Goal: Complete application form: Complete application form

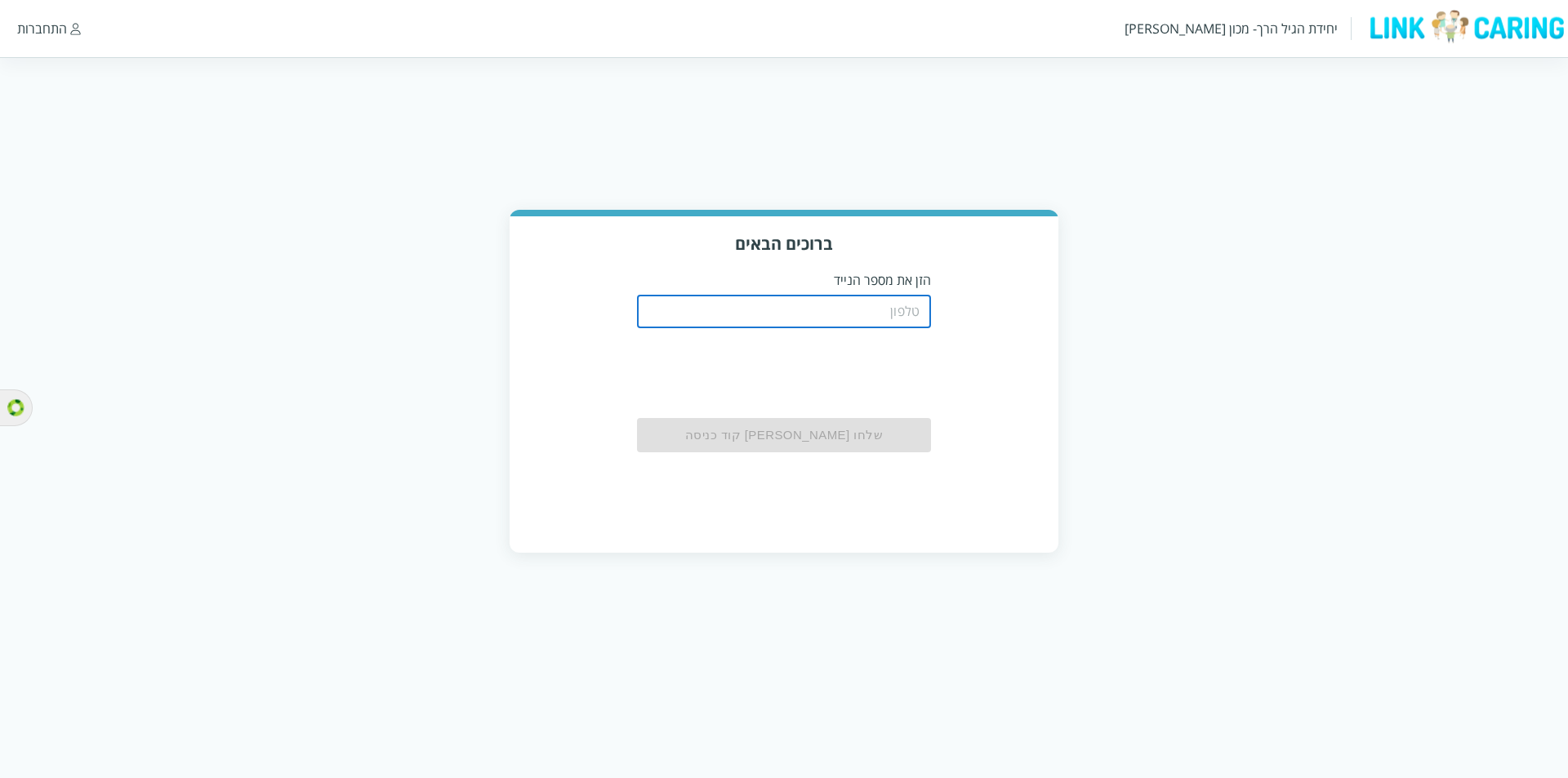
click at [896, 309] on input "tel" at bounding box center [784, 312] width 294 height 33
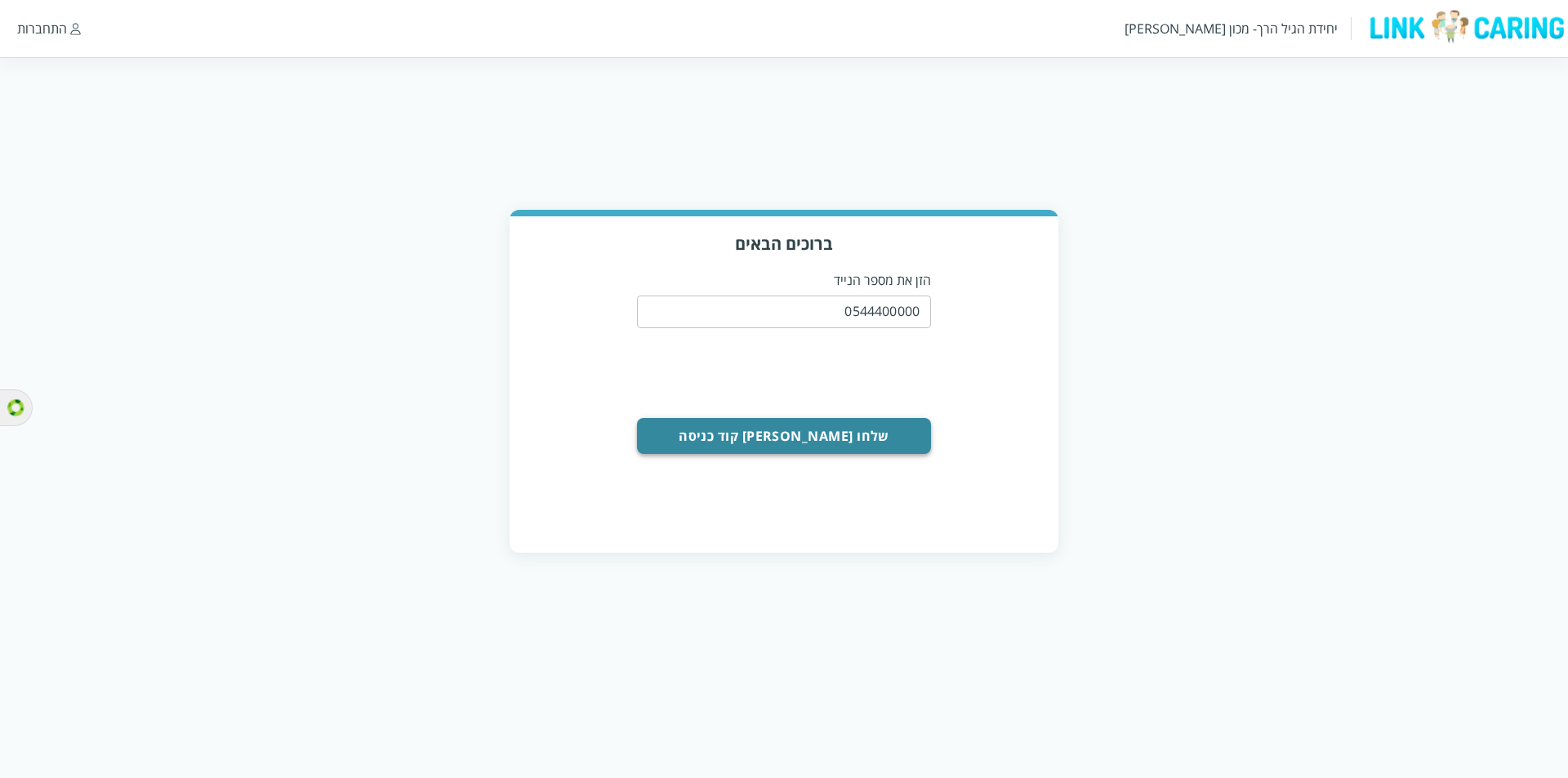
click at [862, 433] on button "שלחו [PERSON_NAME] קוד כניסה" at bounding box center [784, 436] width 294 height 36
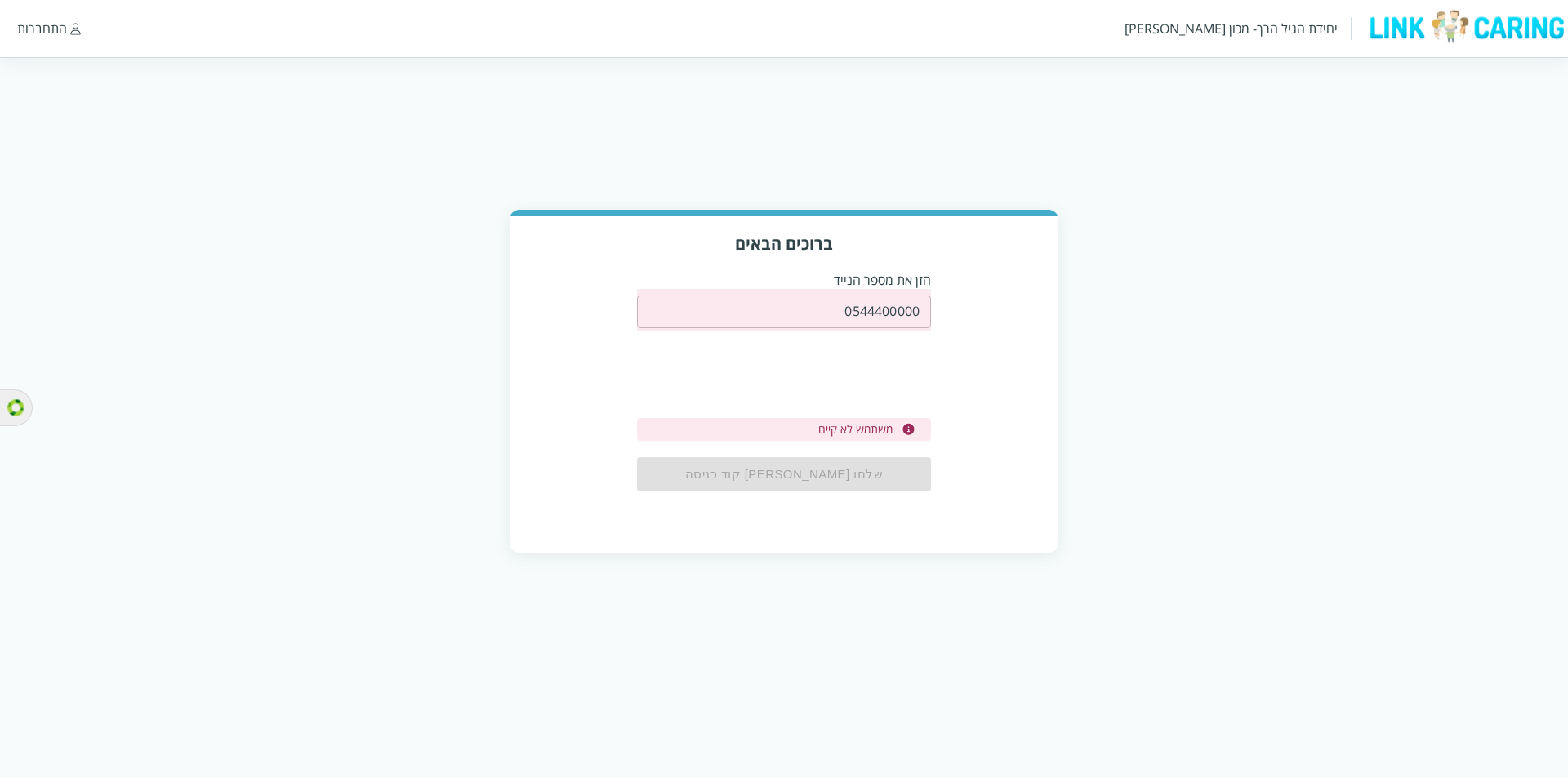
click at [870, 312] on input "0544400000" at bounding box center [784, 312] width 294 height 33
click at [871, 312] on input "0544400000" at bounding box center [784, 312] width 294 height 33
paste input "4"
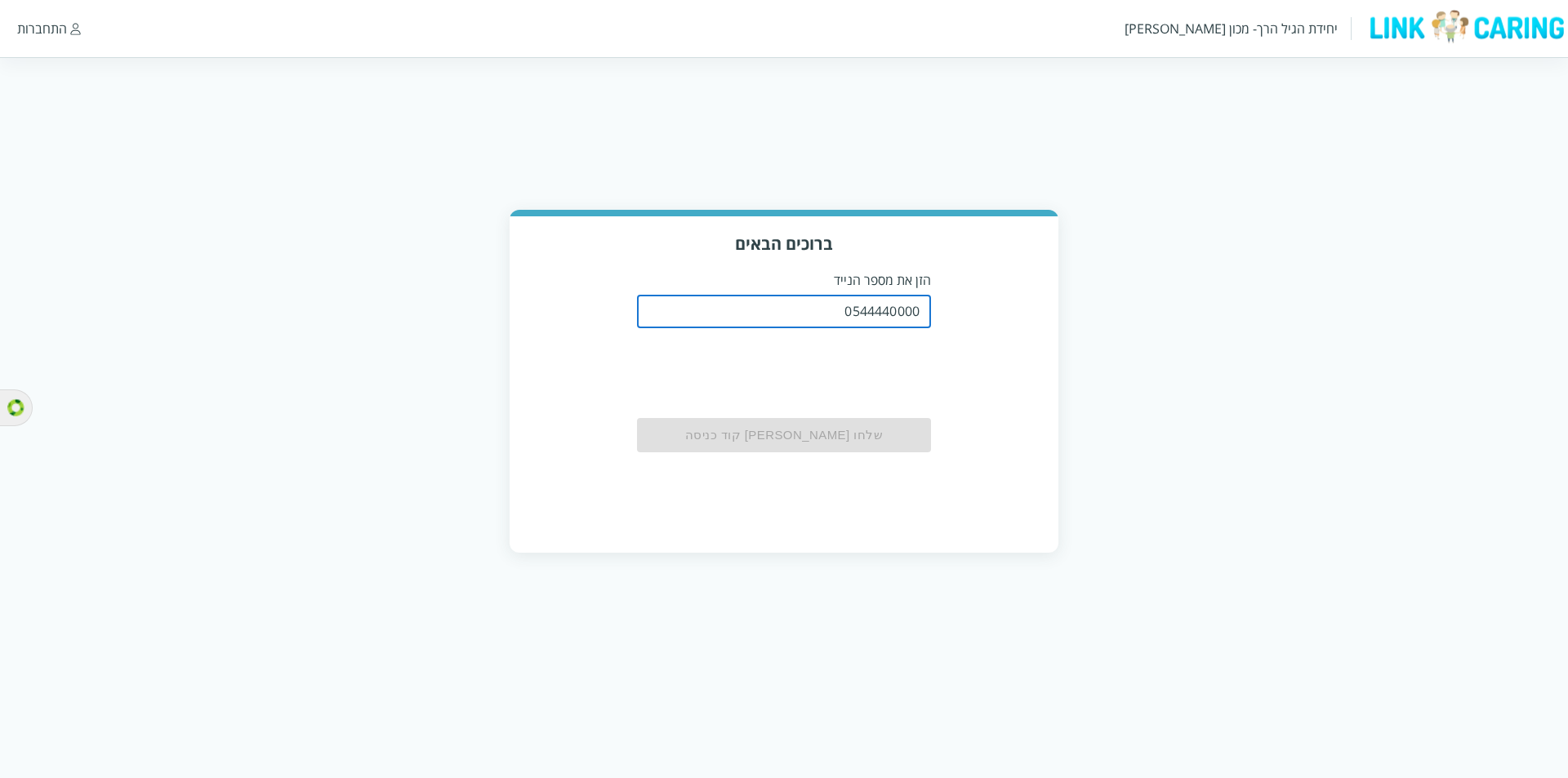
type input "0544440000"
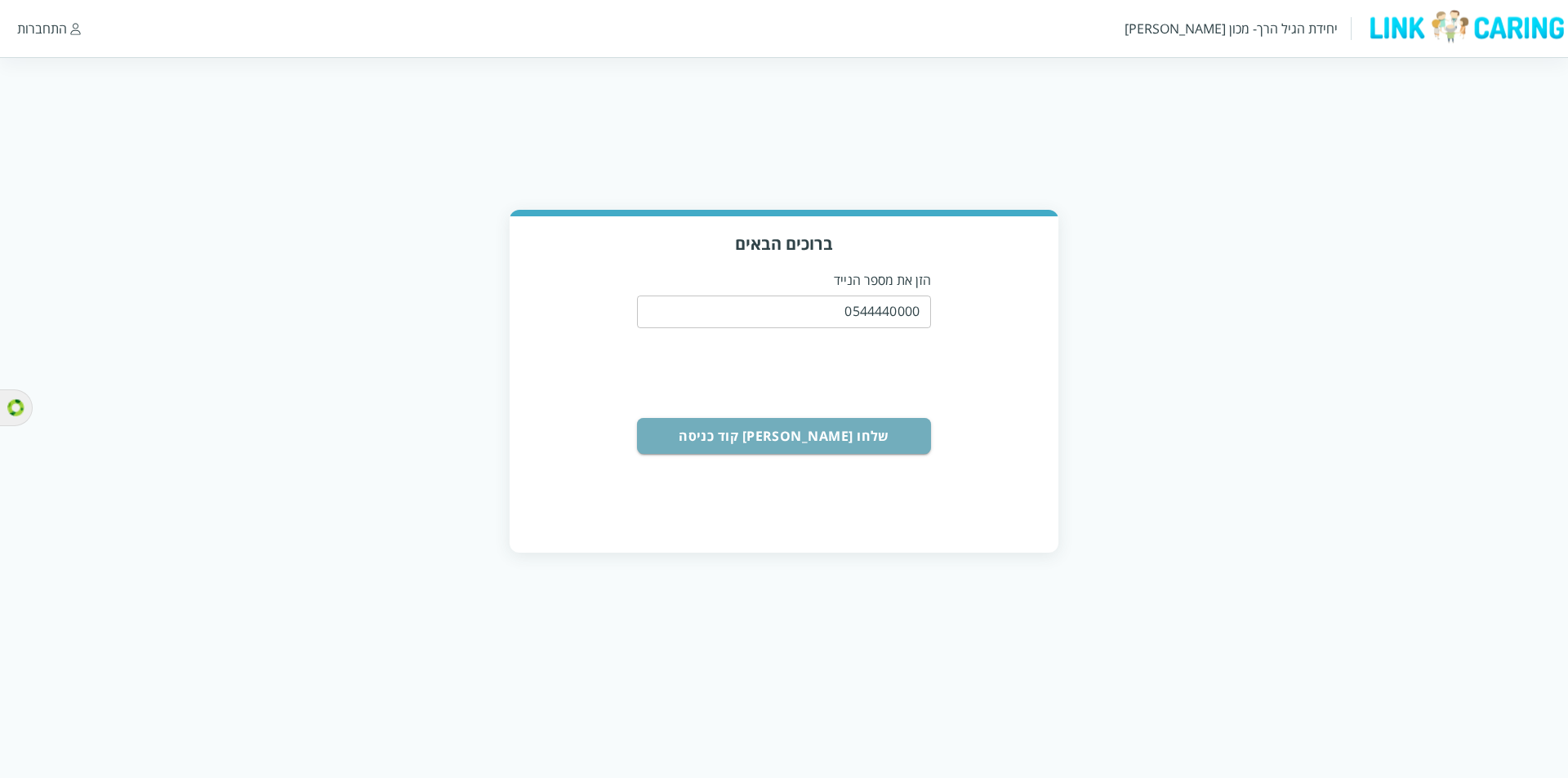
click at [856, 441] on button "שלחו [PERSON_NAME] קוד כניסה" at bounding box center [784, 436] width 294 height 36
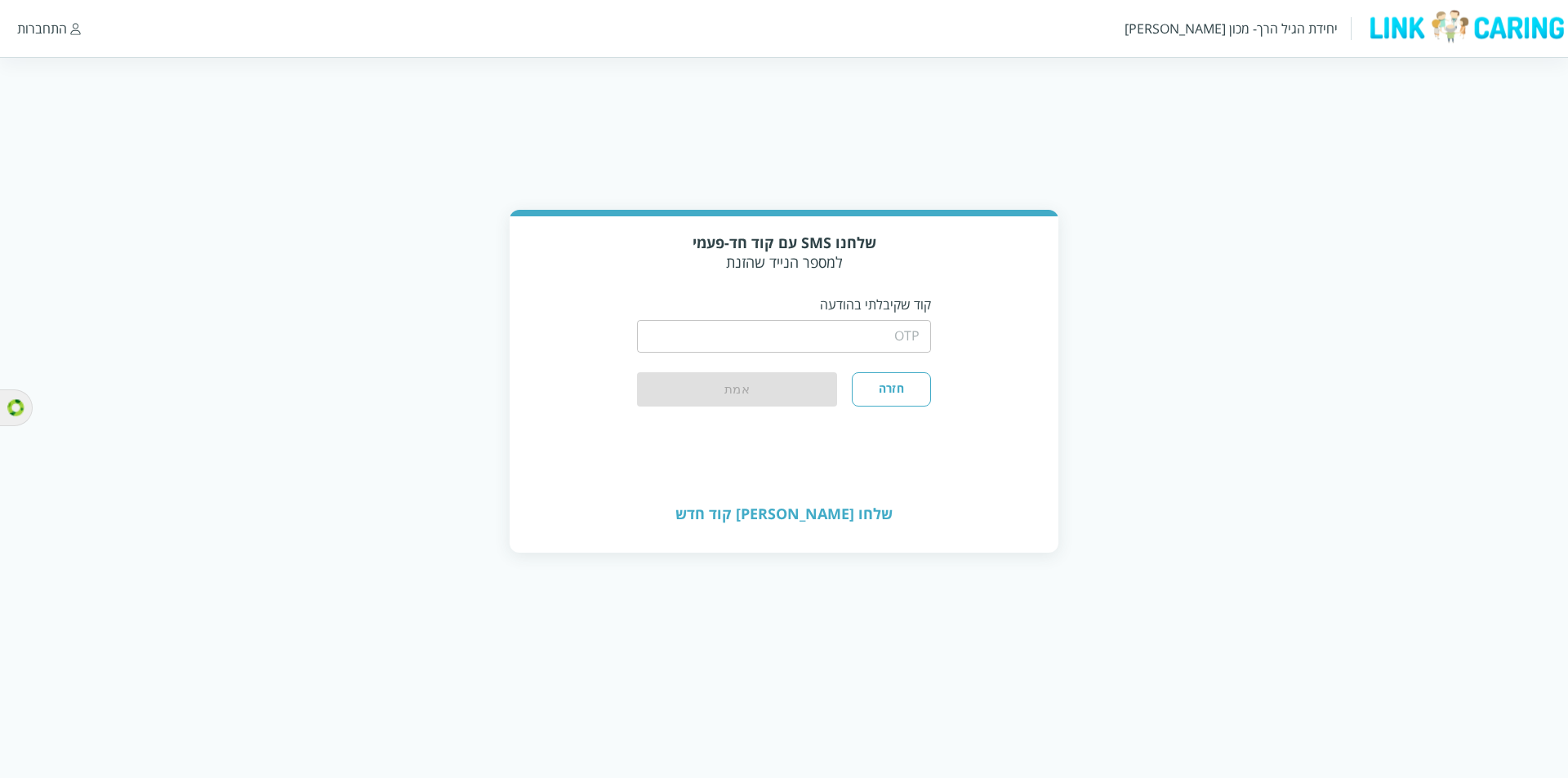
click at [867, 331] on input "string" at bounding box center [784, 337] width 294 height 33
type input "1234"
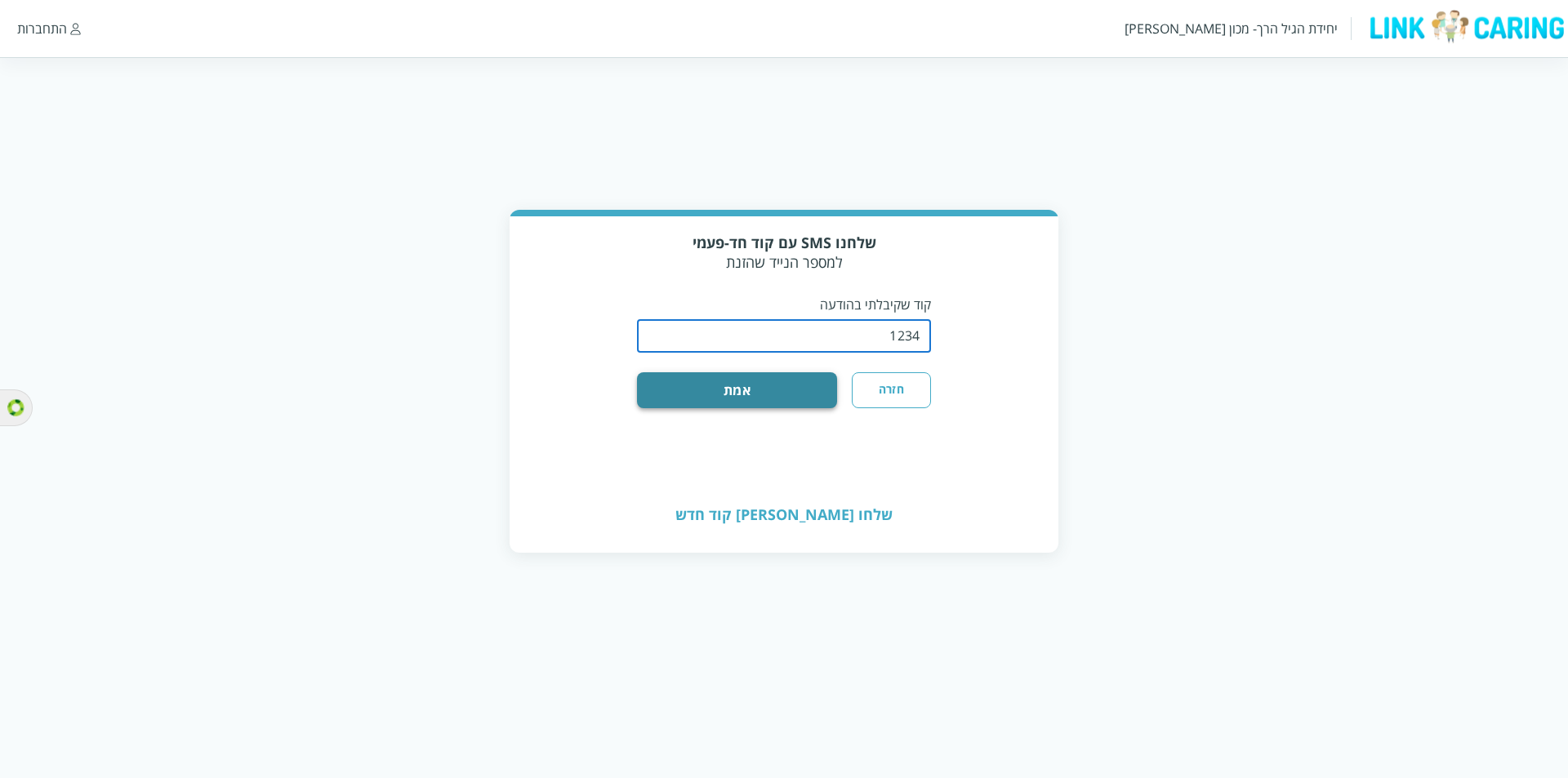
click at [805, 378] on button "אמת" at bounding box center [737, 390] width 200 height 36
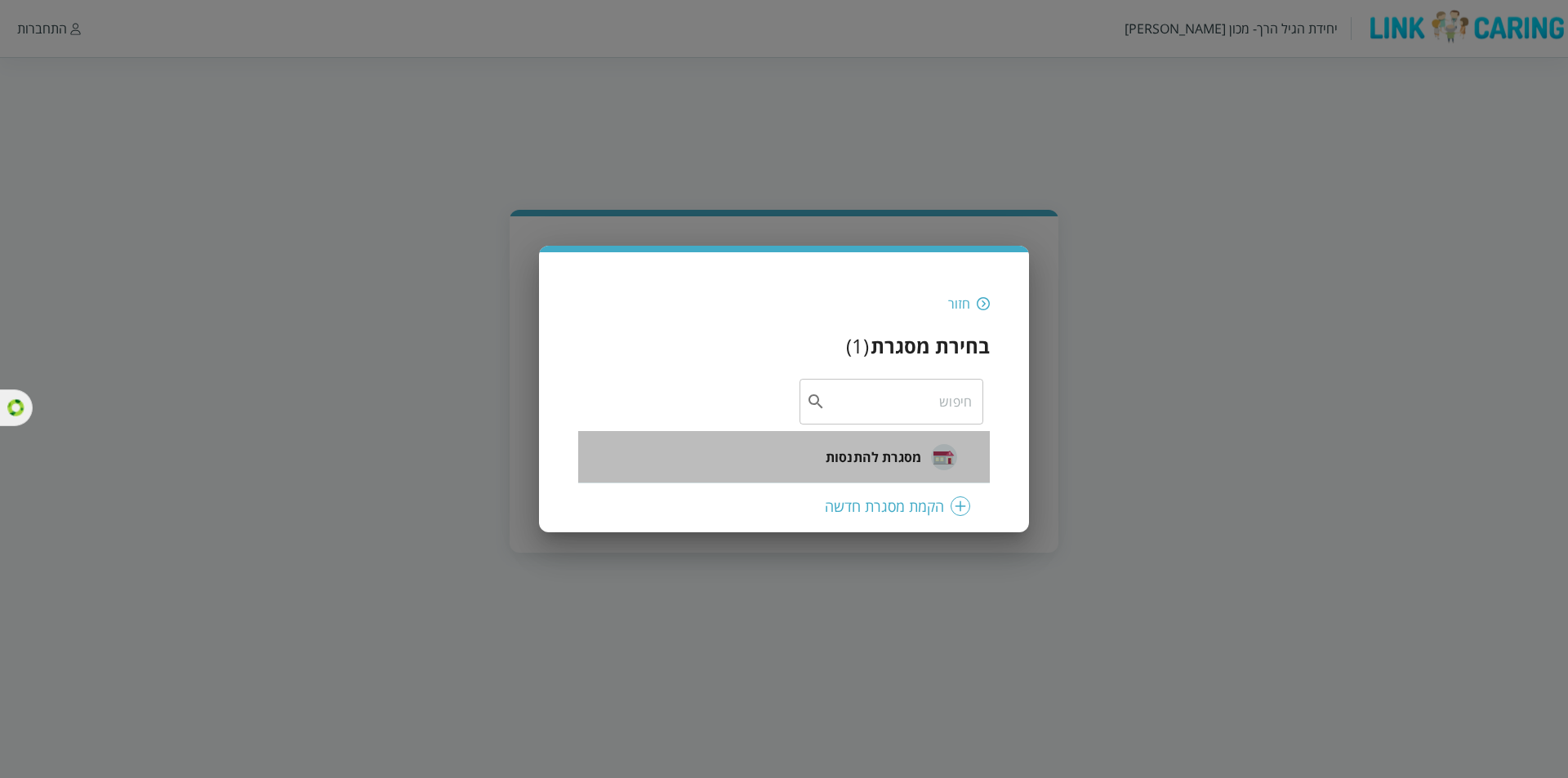
click at [844, 441] on li "מסגרת להתנסות" at bounding box center [784, 457] width 412 height 52
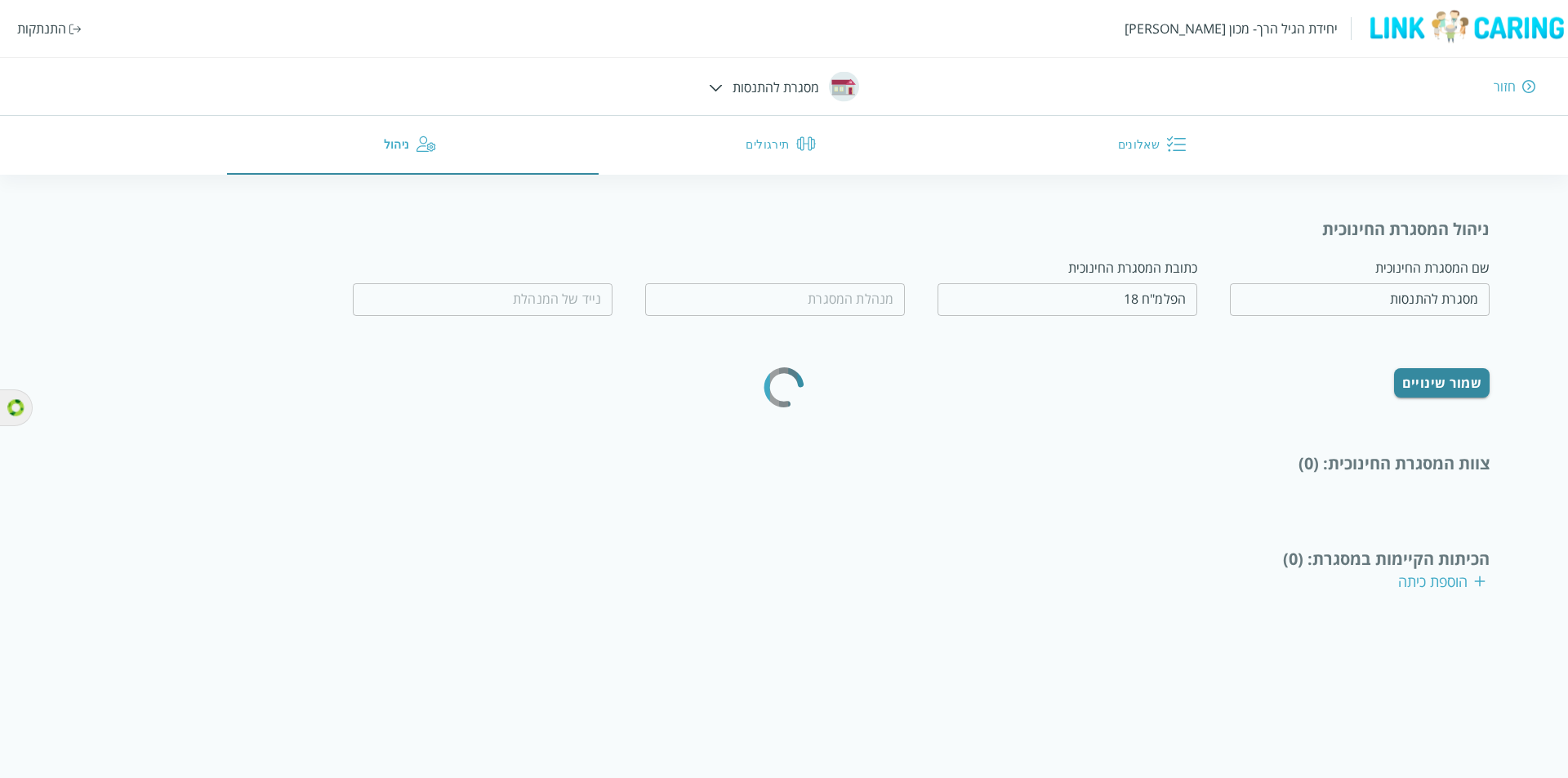
type input "מחיה נפשות"
type input "0532654456"
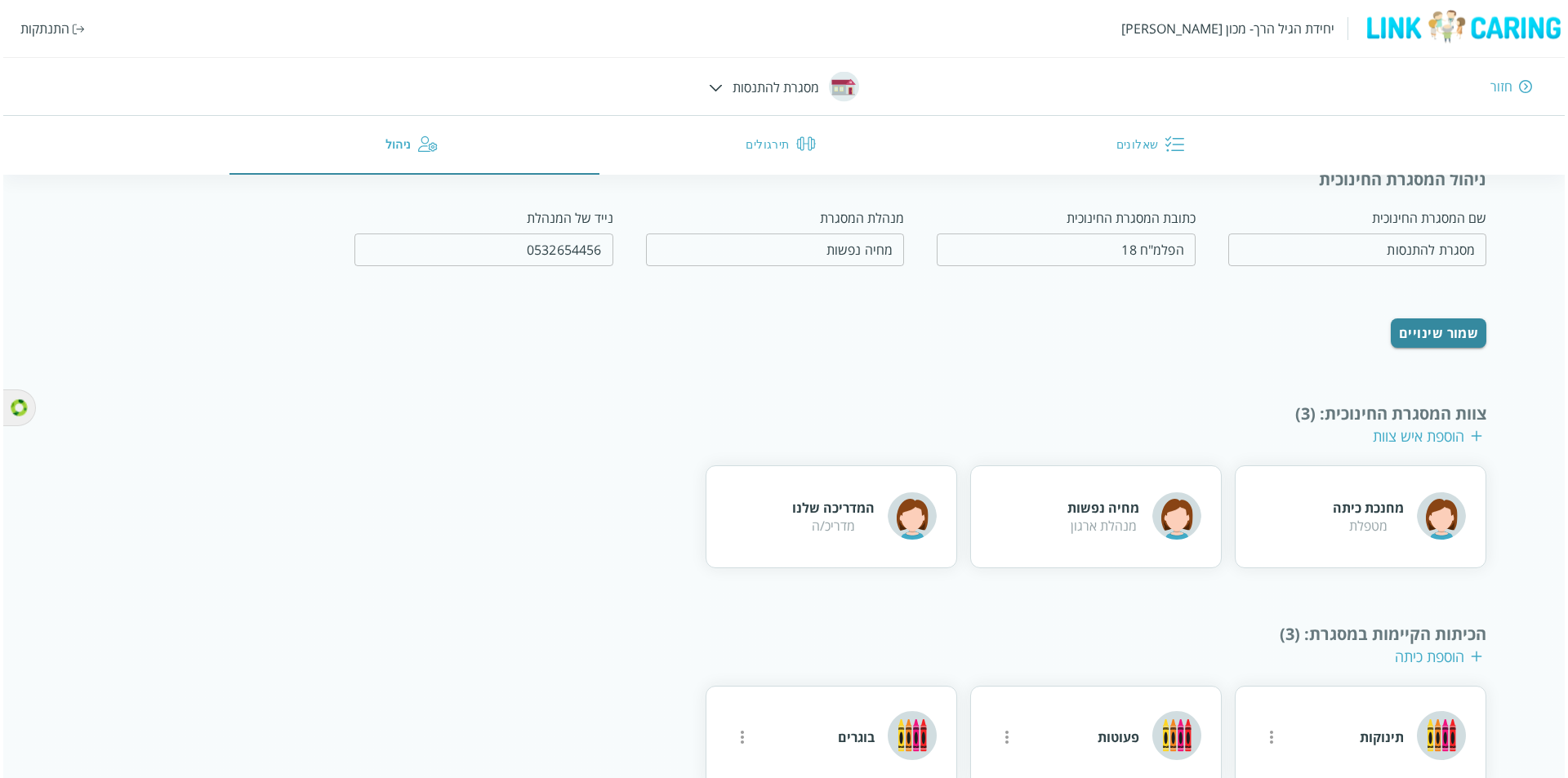
scroll to position [72, 0]
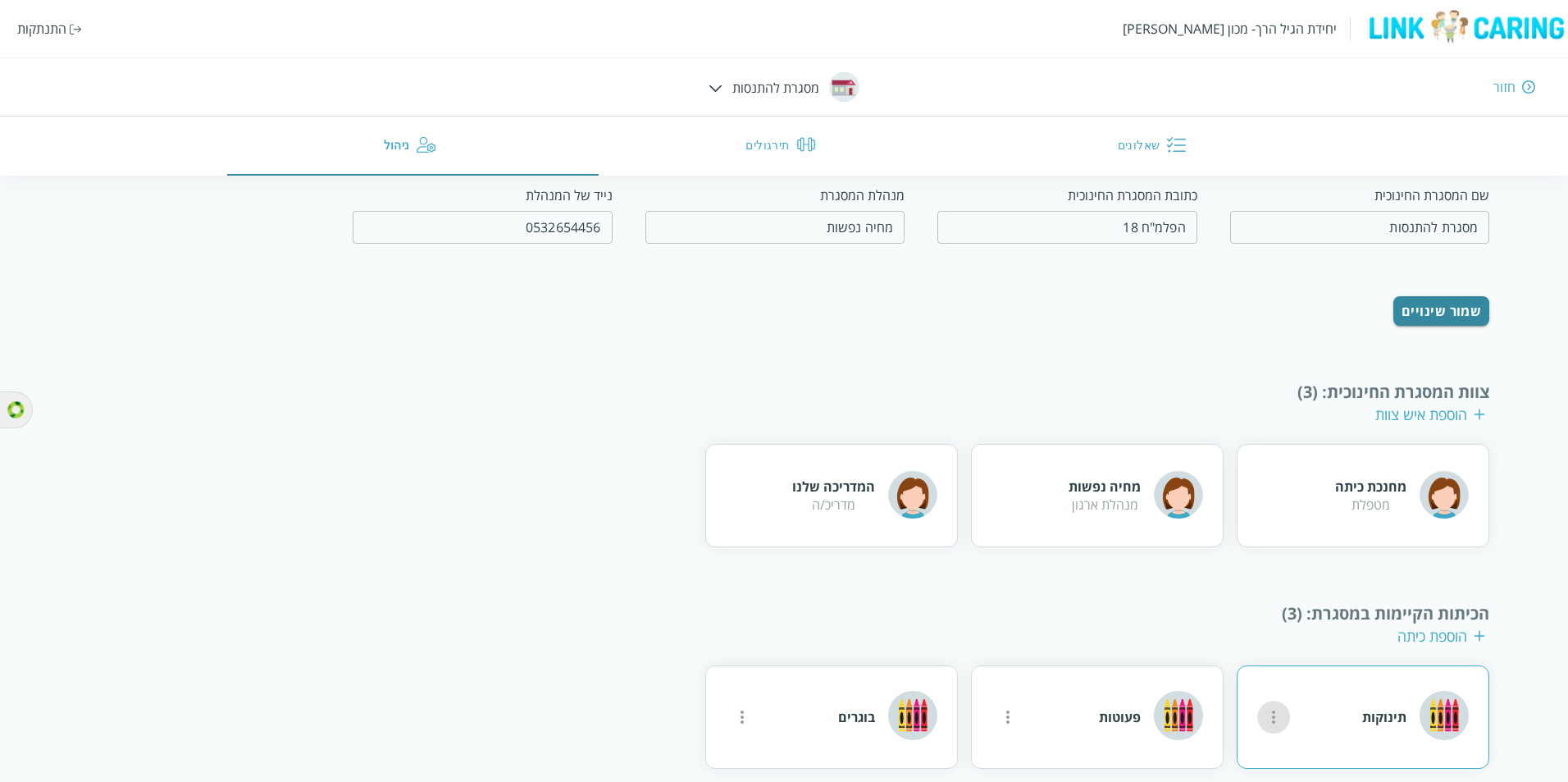
click at [1283, 707] on icon "more" at bounding box center [1273, 717] width 19 height 19
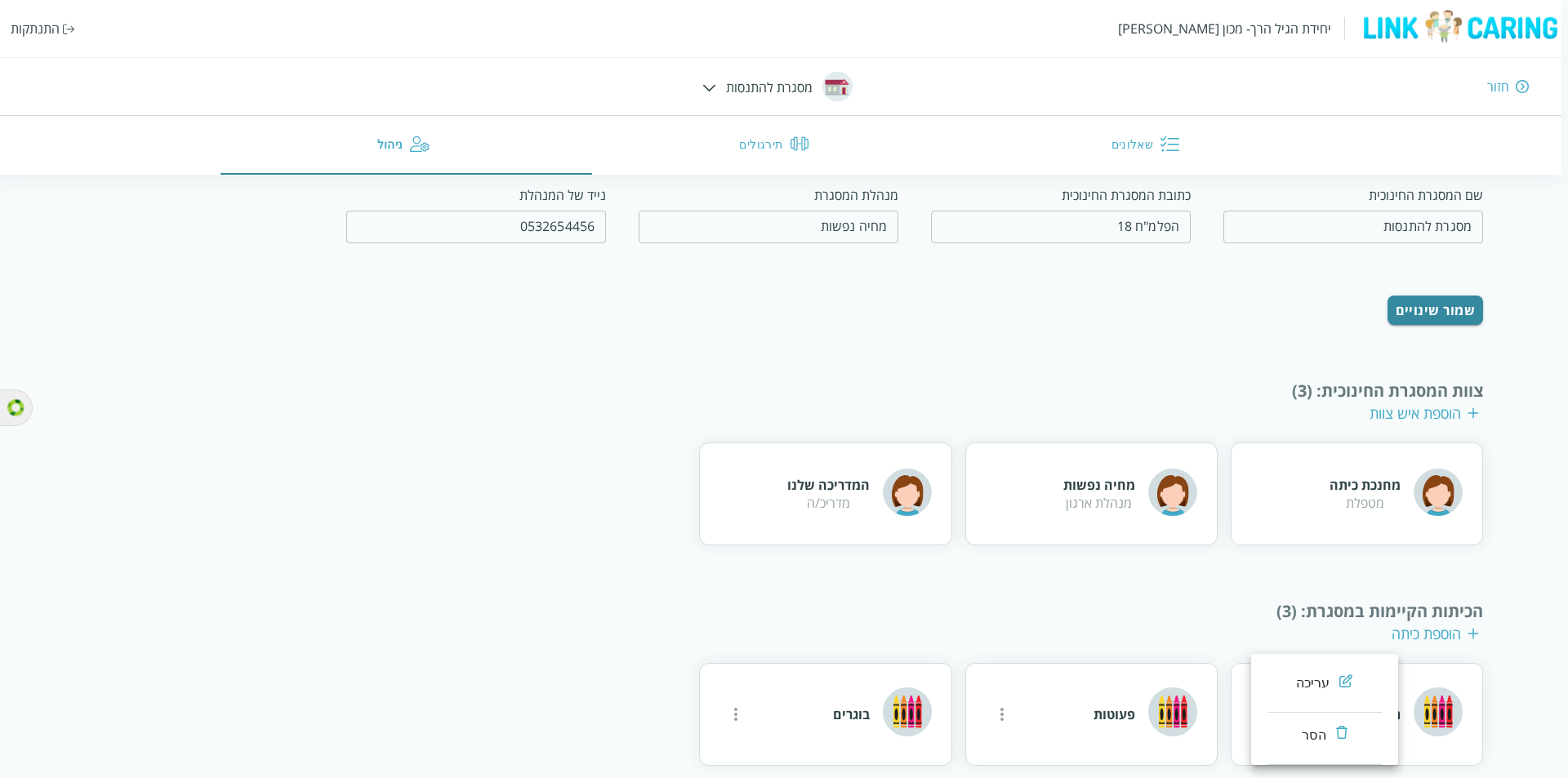
click at [1317, 682] on div "עריכה" at bounding box center [1312, 683] width 34 height 19
type input "תינוקות"
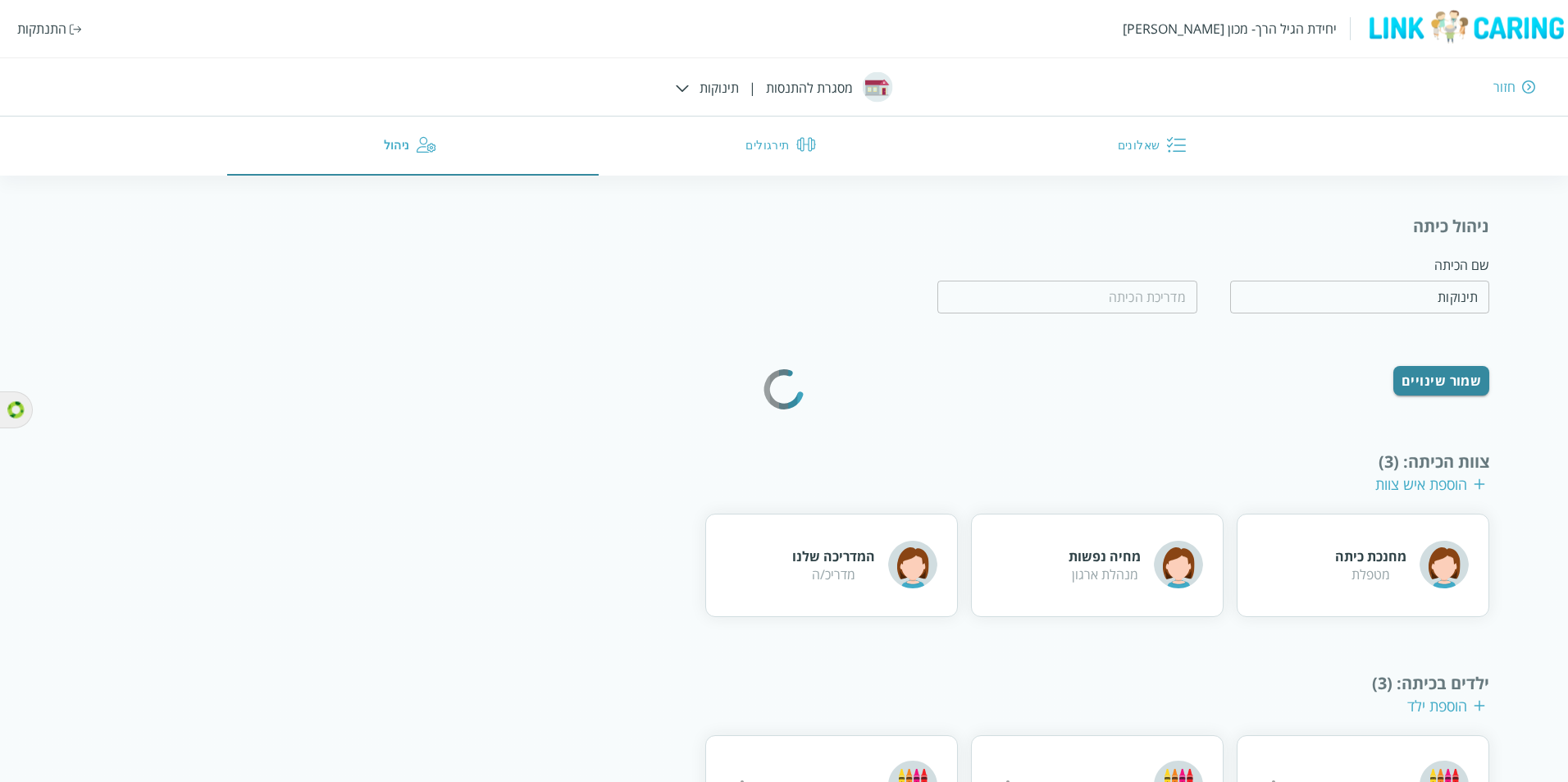
scroll to position [146, 0]
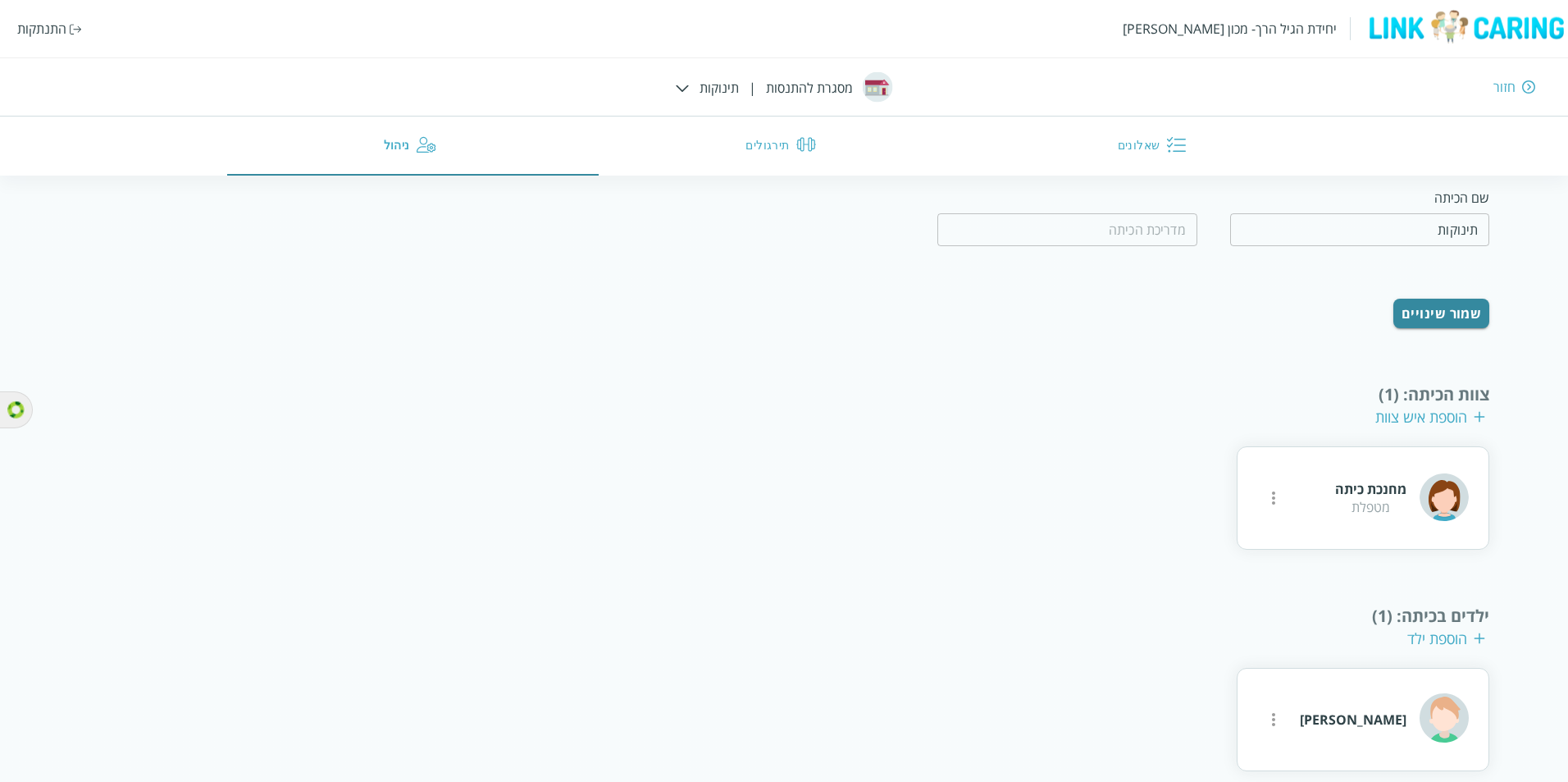
click at [1428, 629] on div "הוספת ילד" at bounding box center [1446, 638] width 78 height 19
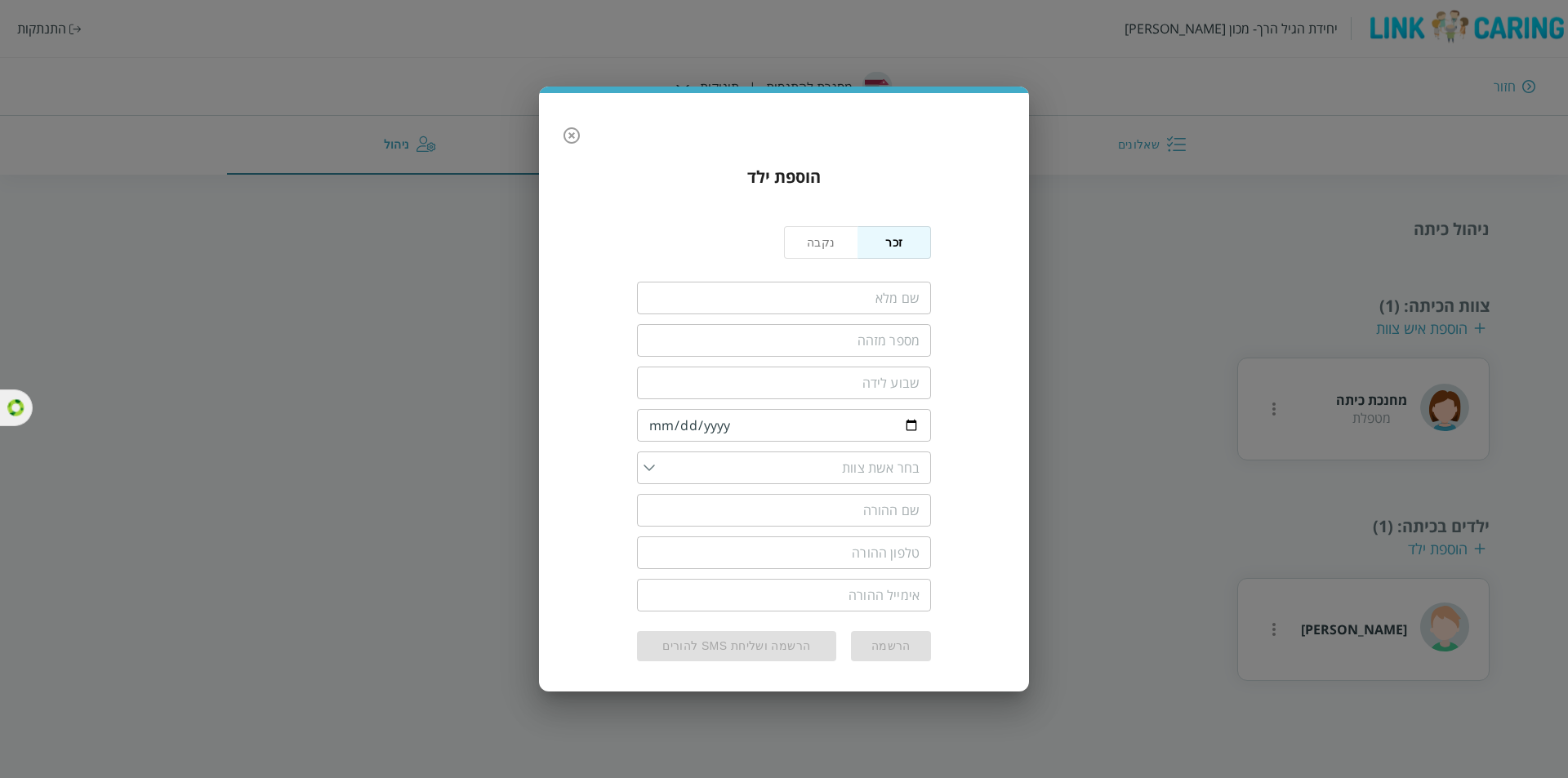
click at [869, 298] on input "fullName" at bounding box center [784, 298] width 294 height 33
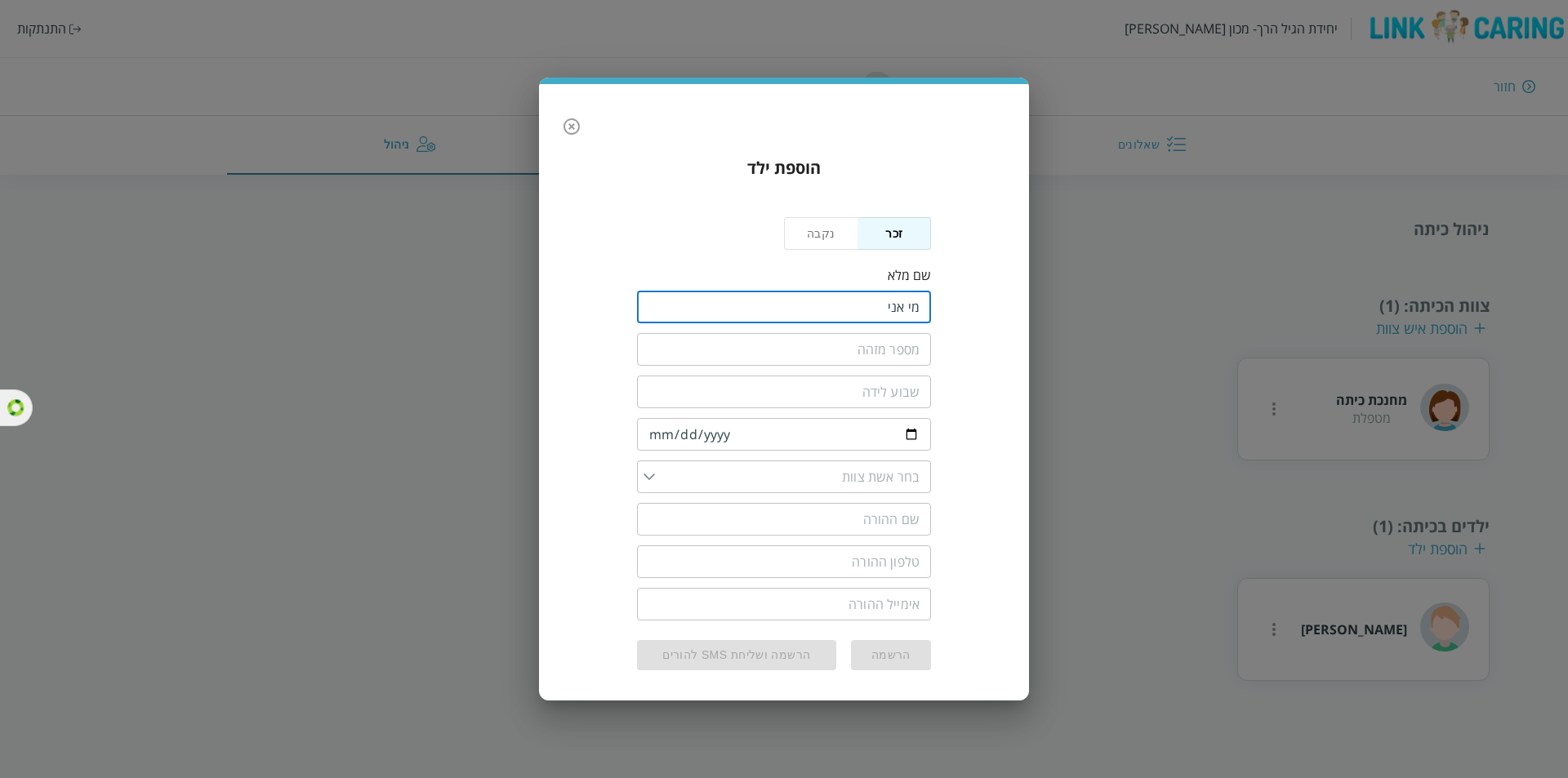
type input "מי אני"
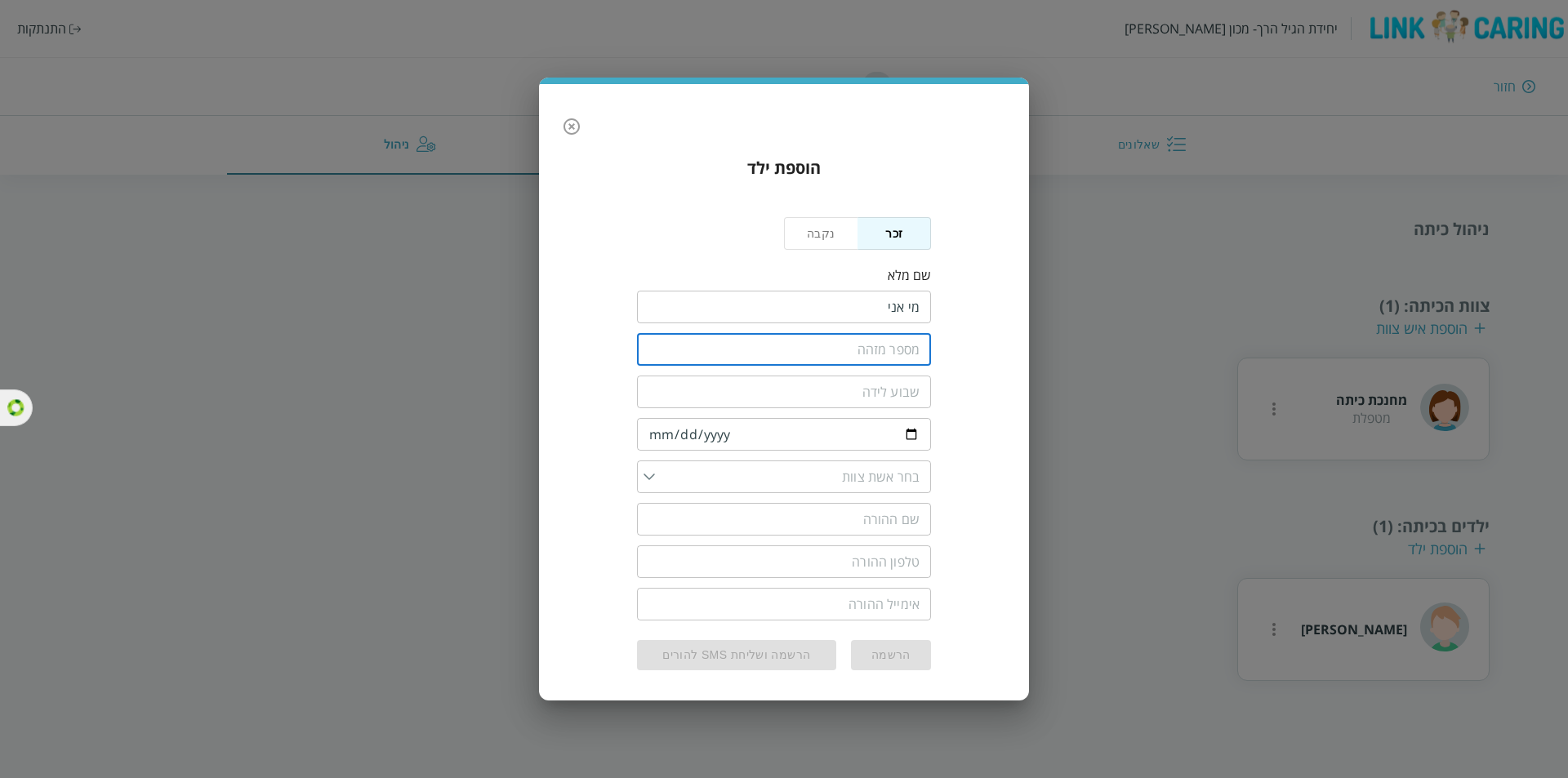
click at [892, 350] on input "text" at bounding box center [784, 350] width 294 height 33
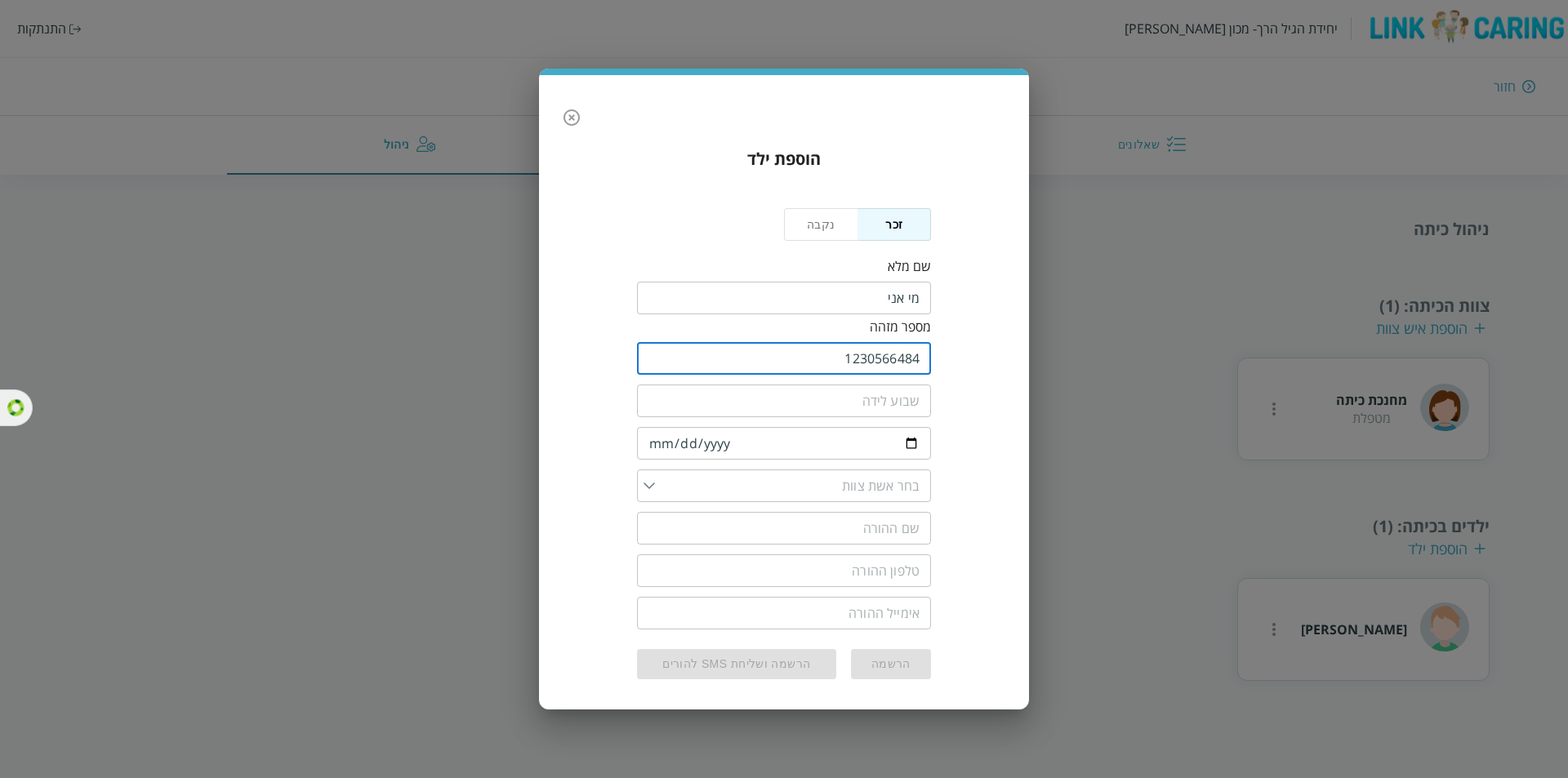
type input "1230566484"
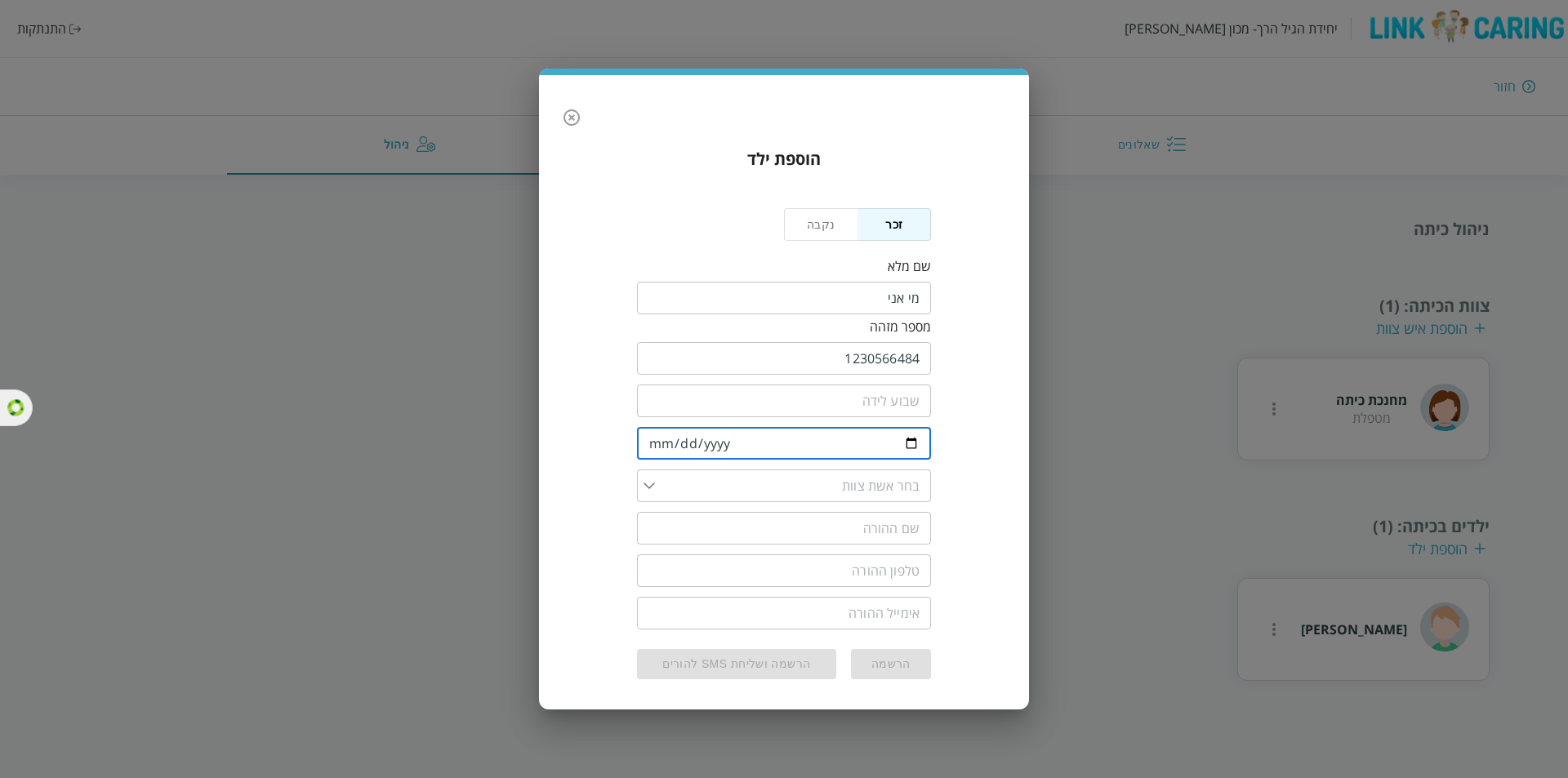
click at [658, 443] on input "date" at bounding box center [784, 443] width 294 height 33
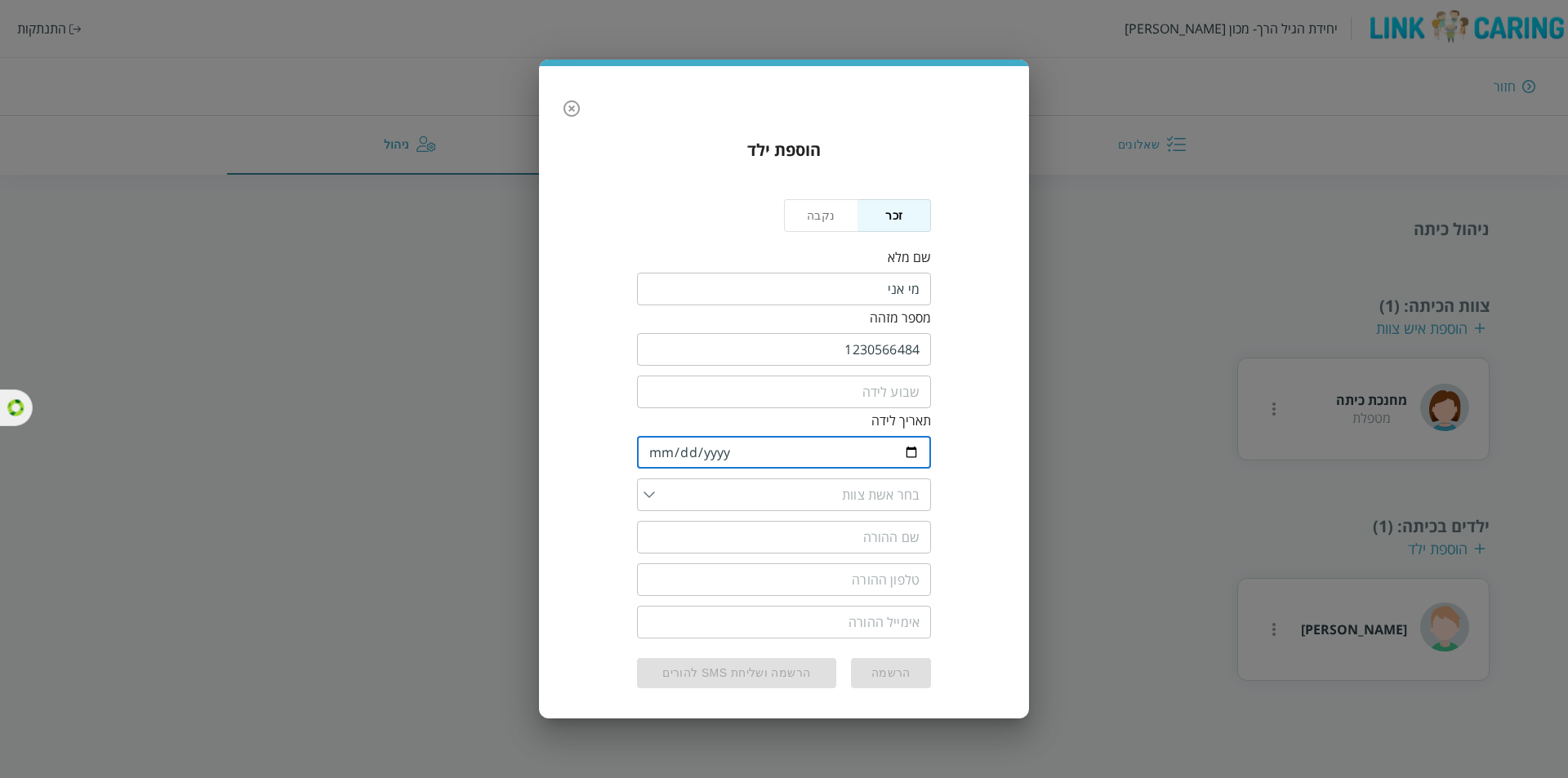
type input "[DATE]"
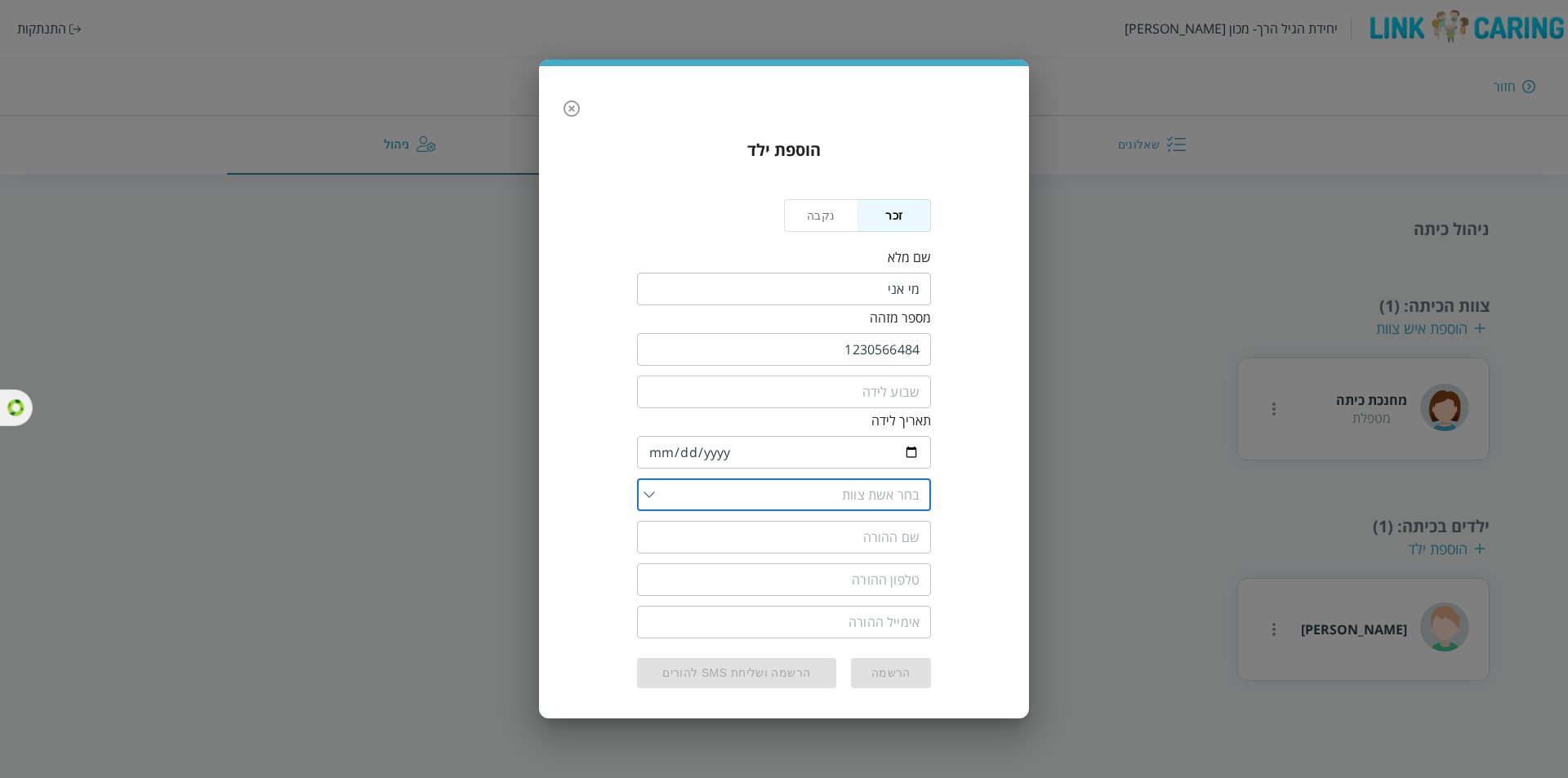
click at [655, 487] on input "list" at bounding box center [787, 495] width 264 height 33
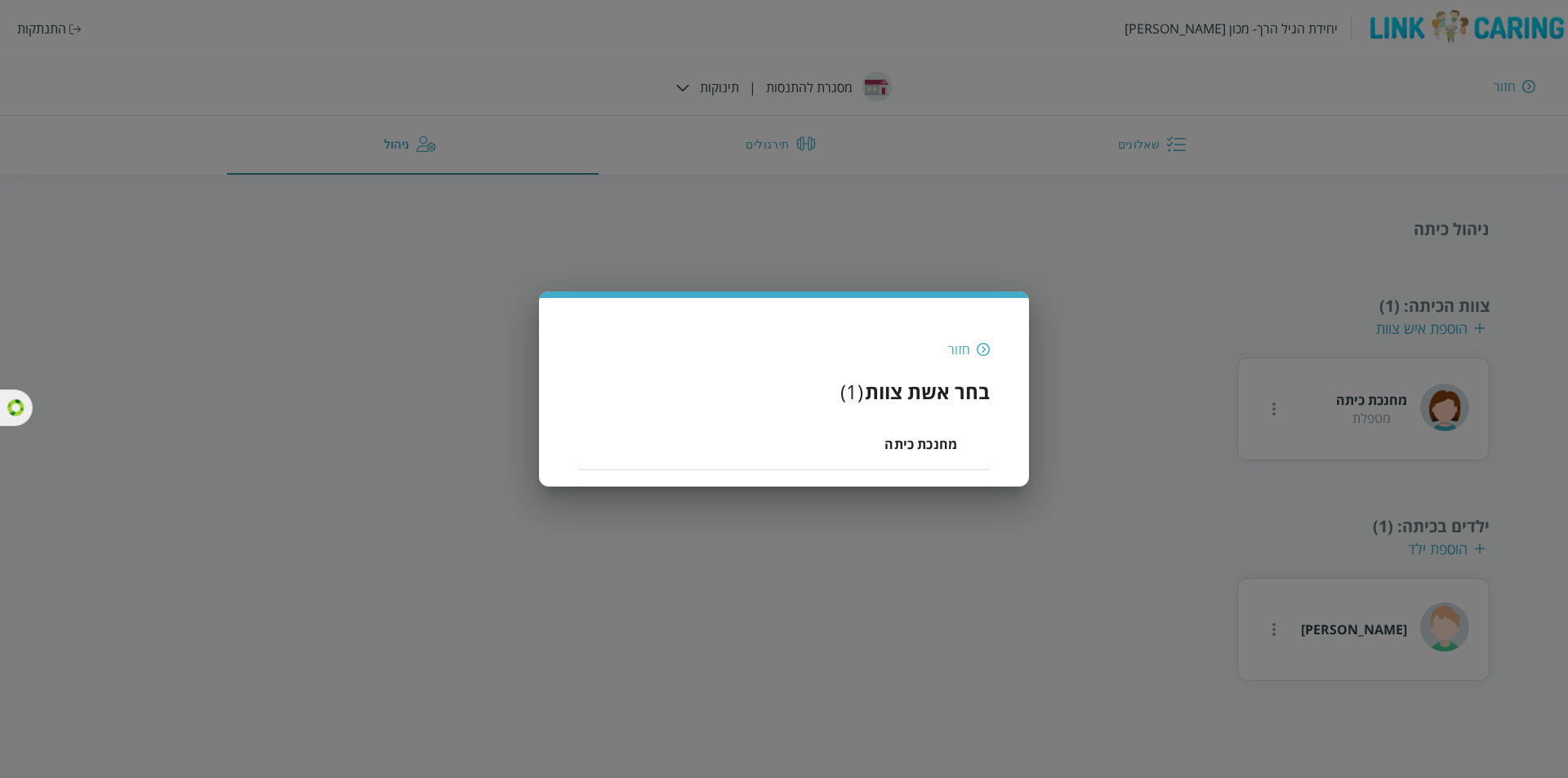
click at [907, 431] on div "מחנכת כיתה" at bounding box center [920, 444] width 72 height 26
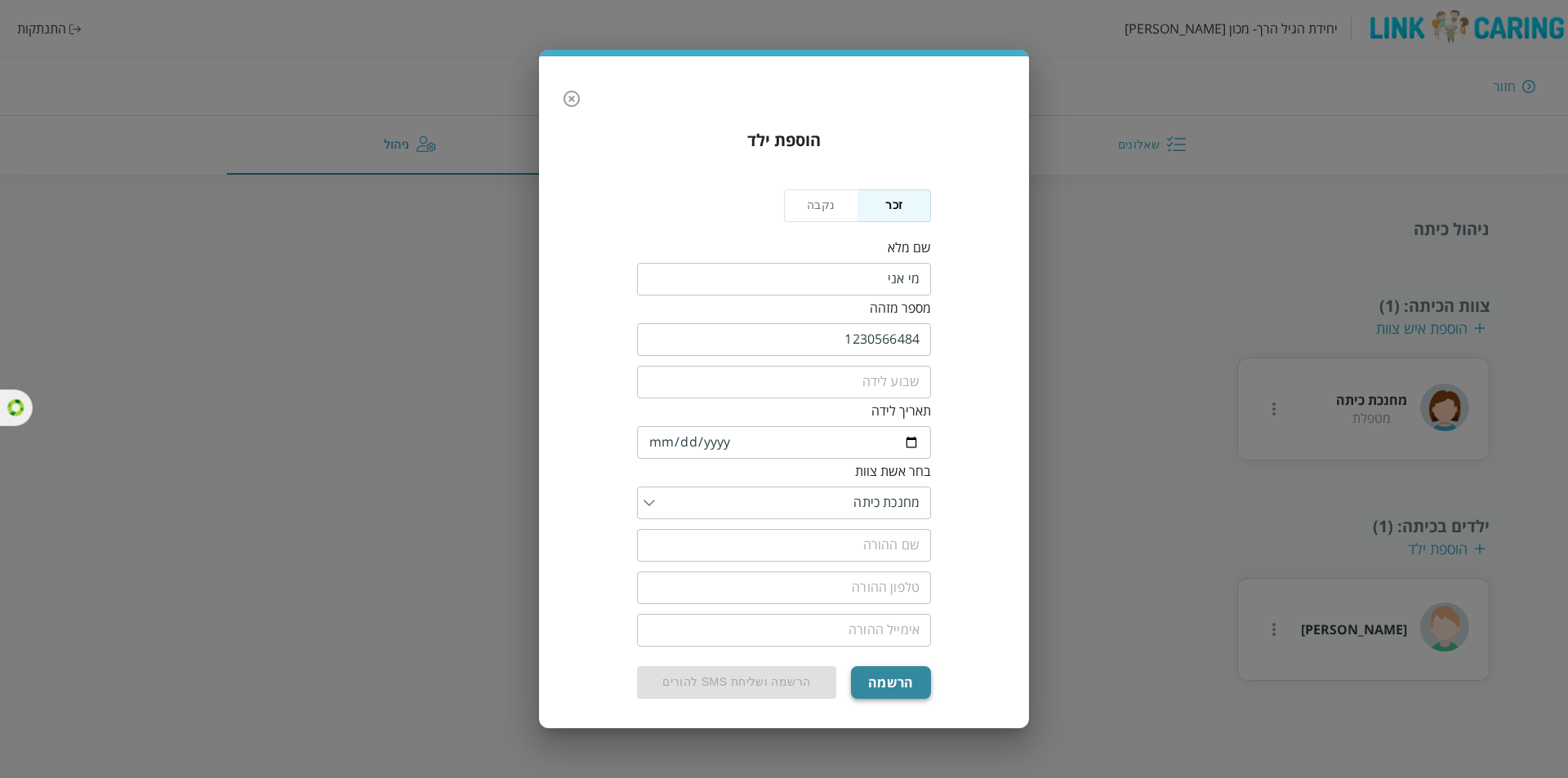
click at [900, 674] on button "הרשמה" at bounding box center [890, 683] width 80 height 33
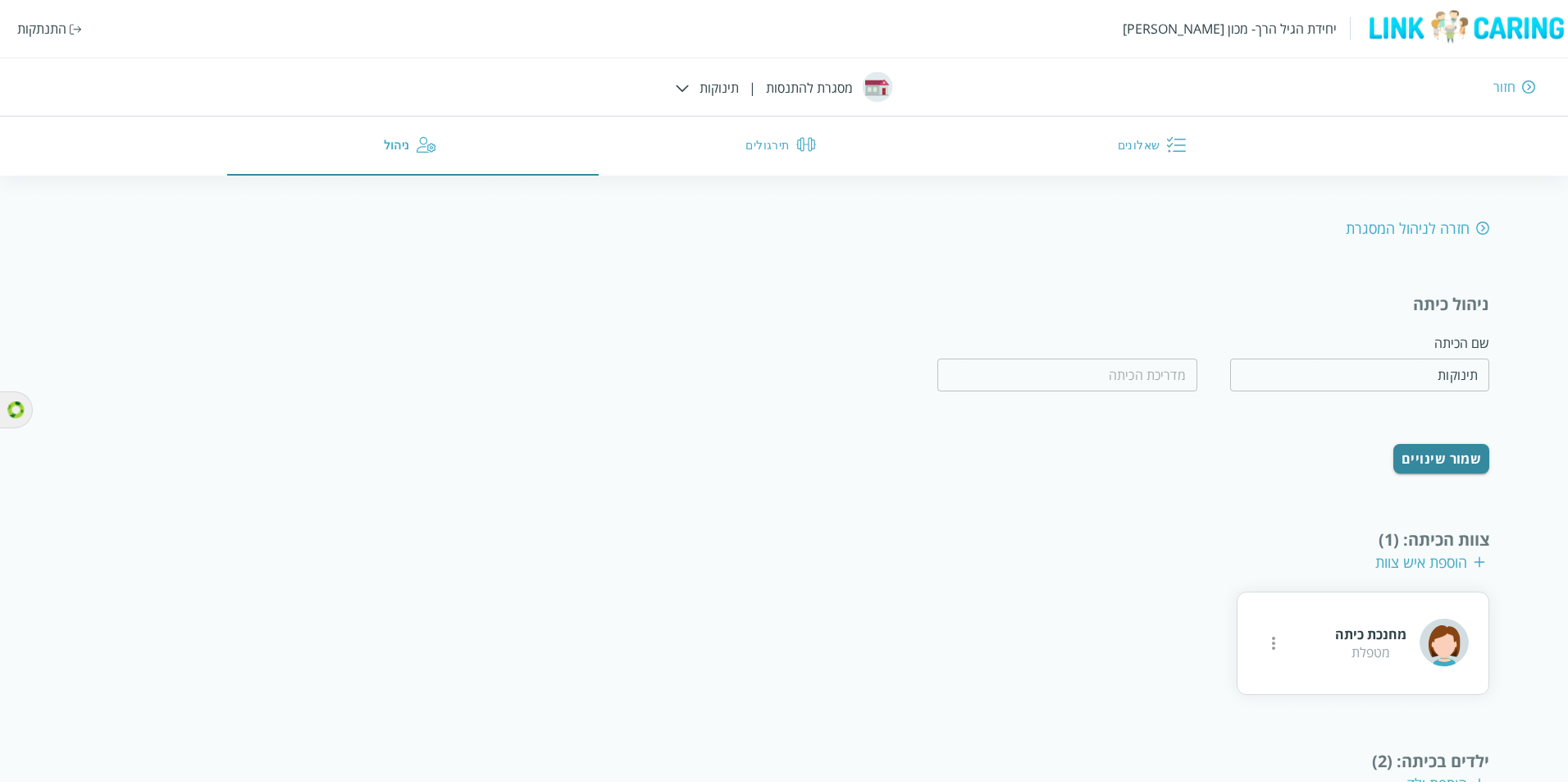
drag, startPoint x: 1128, startPoint y: 133, endPoint x: 1102, endPoint y: 192, distance: 64.5
click at [1130, 136] on button "שאלונים" at bounding box center [1155, 146] width 371 height 59
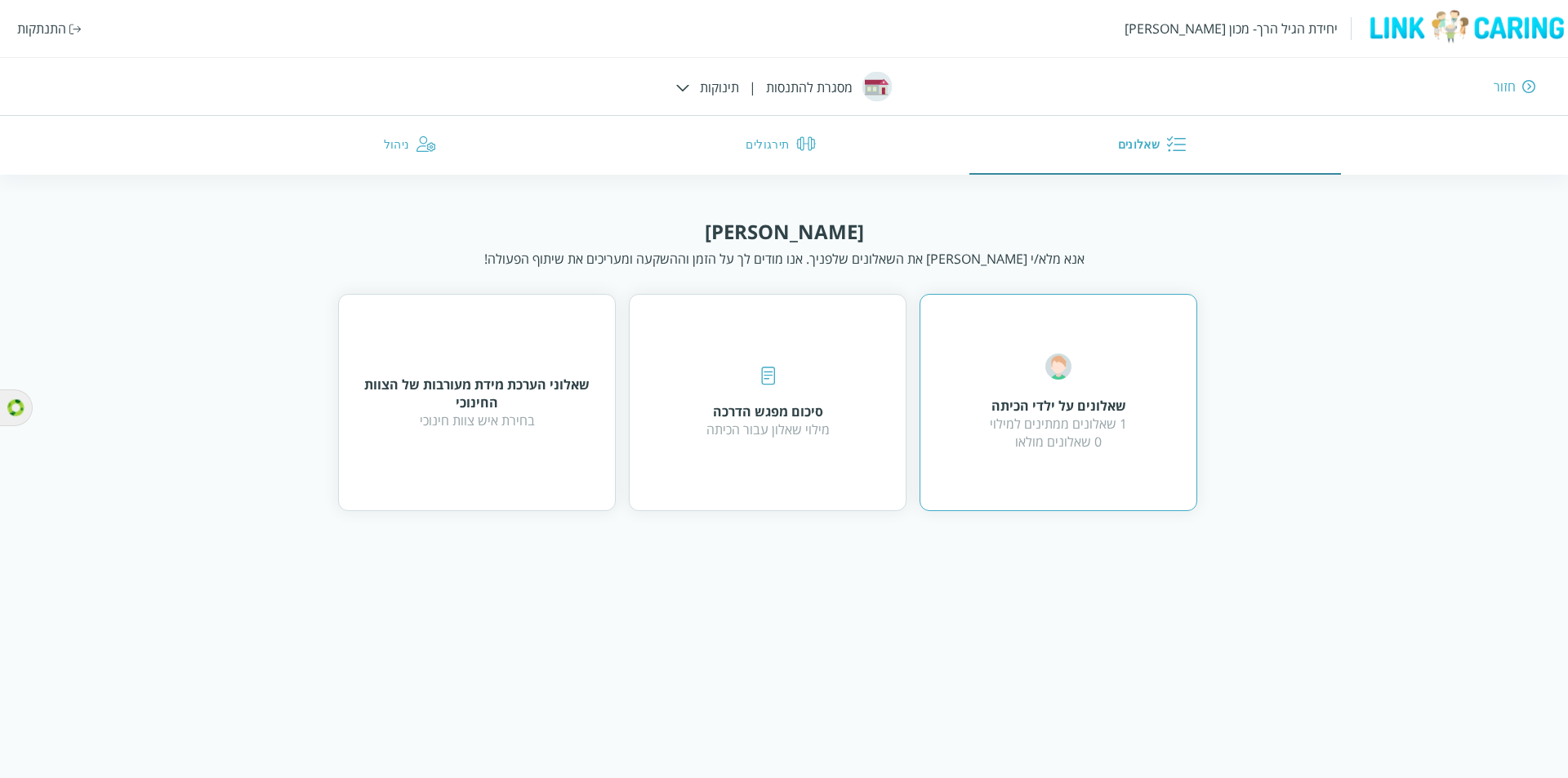
click at [1153, 463] on div "שאלונים על ילדי הכיתה 1 שאלונים ממתינים למילוי 0 שאלונים מולאו" at bounding box center [1058, 402] width 278 height 217
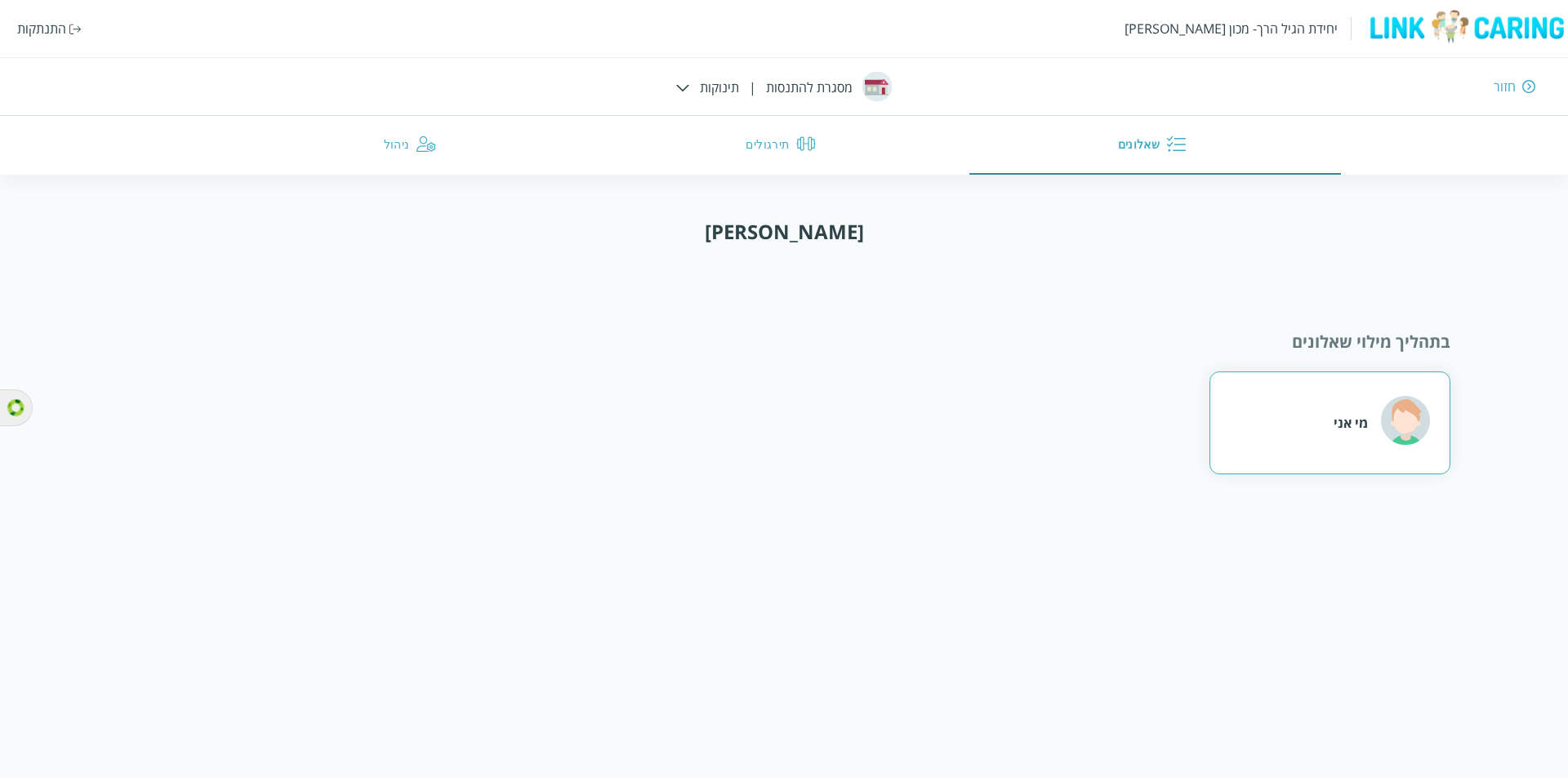
click at [1251, 420] on div "מי אני" at bounding box center [1329, 423] width 241 height 103
